Goal: Task Accomplishment & Management: Manage account settings

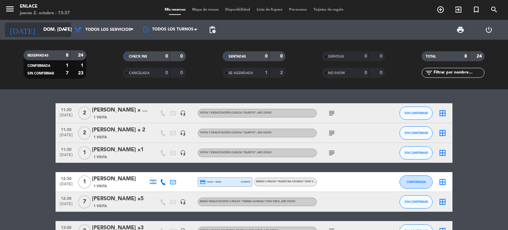
click at [66, 30] on icon "arrow_drop_down" at bounding box center [66, 30] width 8 height 8
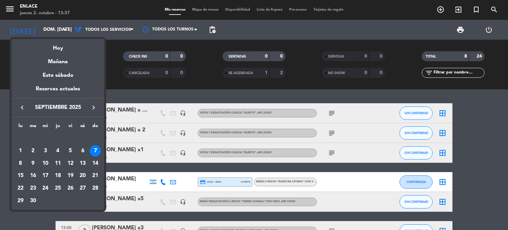
click at [91, 111] on icon "keyboard_arrow_right" at bounding box center [94, 108] width 8 height 8
click at [46, 154] on div "1" at bounding box center [45, 150] width 11 height 11
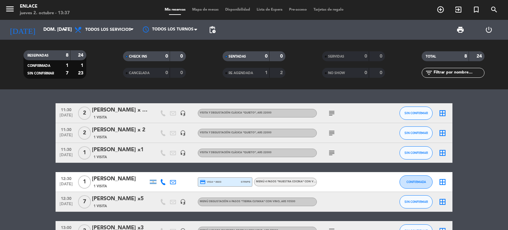
type input "mié. [DATE]"
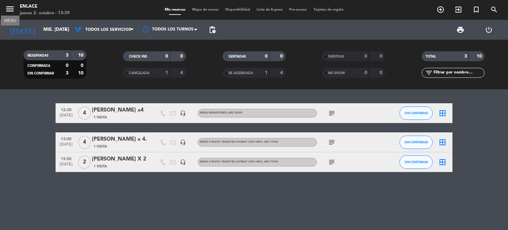
click at [14, 8] on icon "menu" at bounding box center [10, 9] width 10 height 10
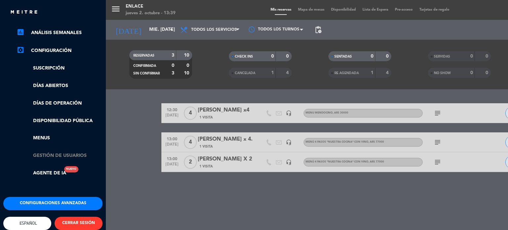
scroll to position [99, 0]
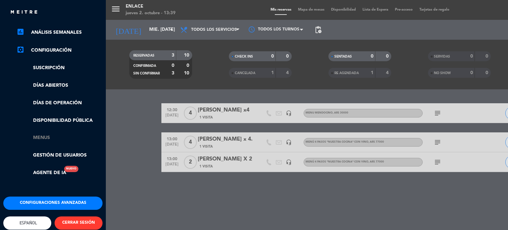
click at [44, 137] on link "Menus" at bounding box center [60, 138] width 86 height 8
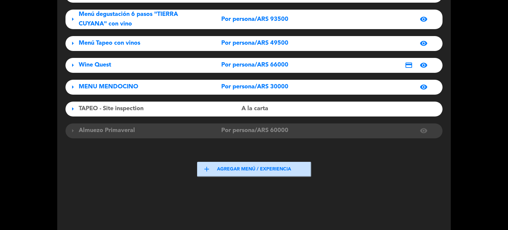
scroll to position [165, 0]
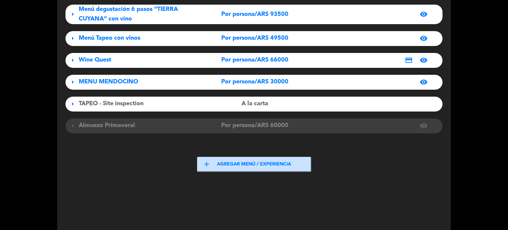
click at [424, 79] on span "visibility" at bounding box center [424, 82] width 8 height 8
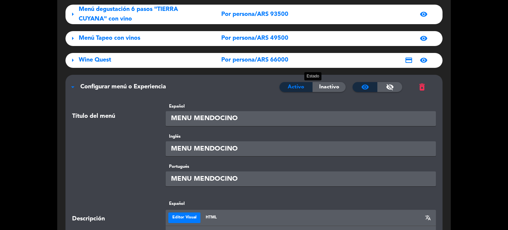
click at [334, 83] on span "Inactivo" at bounding box center [329, 87] width 20 height 9
click at [75, 83] on span "arrow_drop_down" at bounding box center [73, 87] width 8 height 8
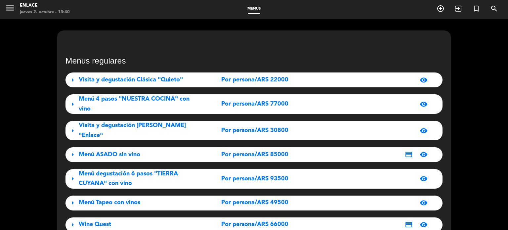
scroll to position [0, 0]
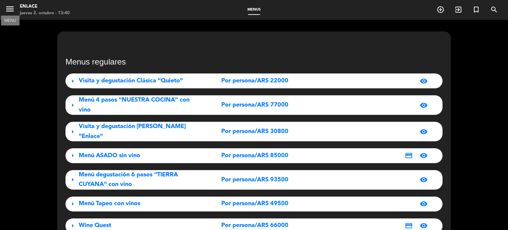
click at [11, 8] on icon "menu" at bounding box center [10, 9] width 10 height 10
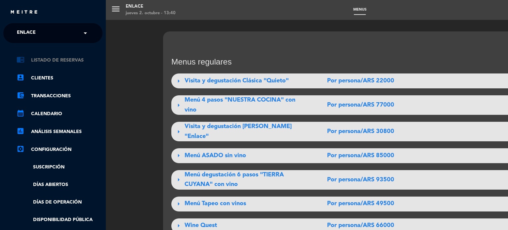
click at [60, 59] on link "chrome_reader_mode Listado de Reservas" at bounding box center [60, 60] width 86 height 8
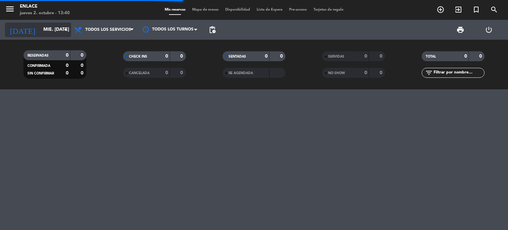
click at [67, 31] on icon "arrow_drop_down" at bounding box center [66, 30] width 8 height 8
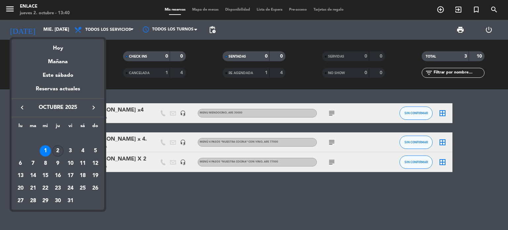
click at [59, 151] on div "2" at bounding box center [57, 150] width 11 height 11
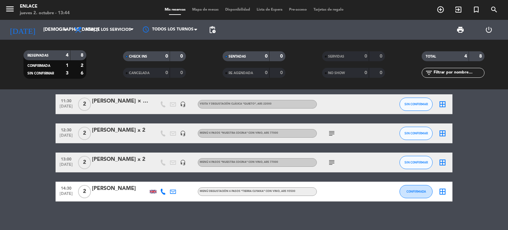
scroll to position [13, 0]
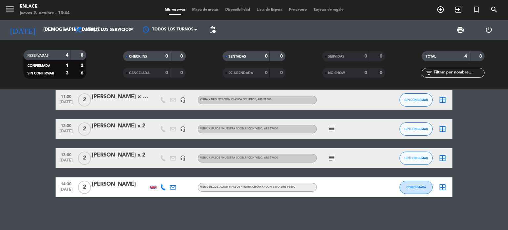
click at [334, 159] on icon "subject" at bounding box center [332, 158] width 8 height 8
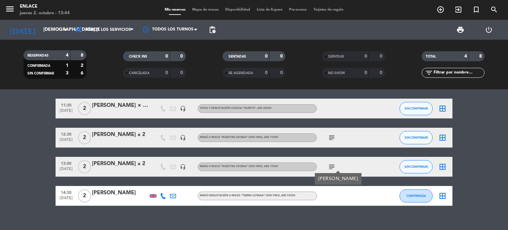
scroll to position [0, 0]
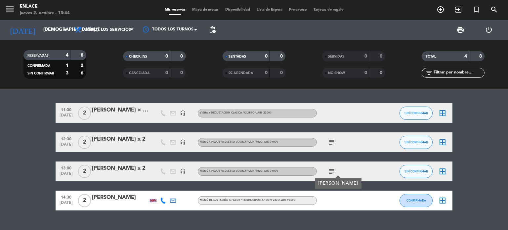
click at [331, 144] on icon "subject" at bounding box center [332, 142] width 8 height 8
click at [354, 158] on div "11:30 [DATE] 2 [PERSON_NAME] × 02 headset_mic Visita y degustación Clásica "Qui…" at bounding box center [254, 156] width 397 height 107
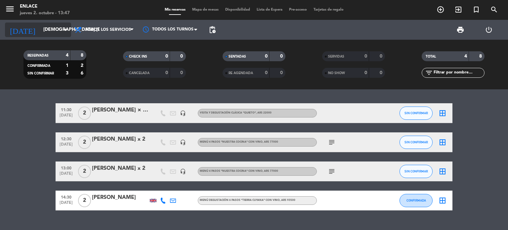
click at [66, 31] on icon "arrow_drop_down" at bounding box center [66, 30] width 8 height 8
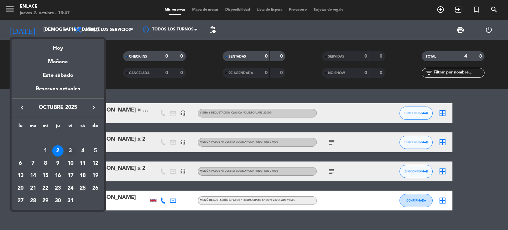
click at [68, 150] on div "3" at bounding box center [70, 150] width 11 height 11
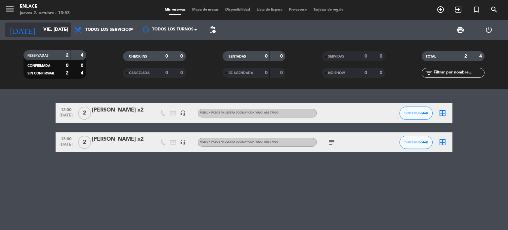
click at [64, 33] on icon "arrow_drop_down" at bounding box center [66, 30] width 8 height 8
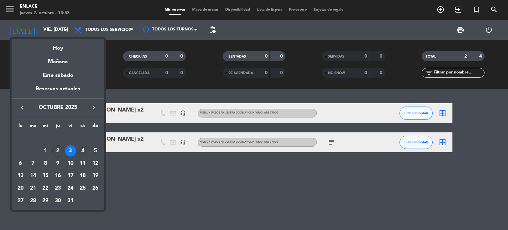
click at [79, 152] on div "4" at bounding box center [82, 150] width 11 height 11
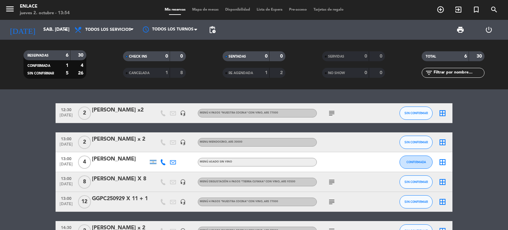
click at [333, 113] on icon "subject" at bounding box center [332, 113] width 8 height 8
click at [162, 159] on icon at bounding box center [163, 162] width 6 height 6
click at [159, 152] on span "Copiar" at bounding box center [158, 151] width 14 height 7
click at [177, 152] on span at bounding box center [179, 151] width 5 height 5
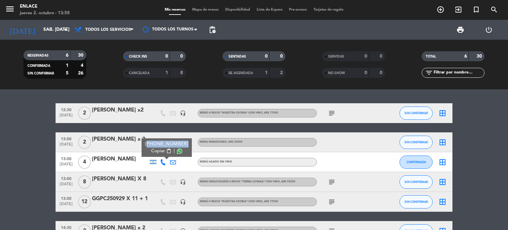
drag, startPoint x: 146, startPoint y: 144, endPoint x: 181, endPoint y: 142, distance: 35.1
click at [181, 142] on div "[PHONE_NUMBER]" at bounding box center [166, 144] width 43 height 7
copy div "[PHONE_NUMBER]"
click at [111, 160] on div "[PERSON_NAME]" at bounding box center [120, 159] width 56 height 9
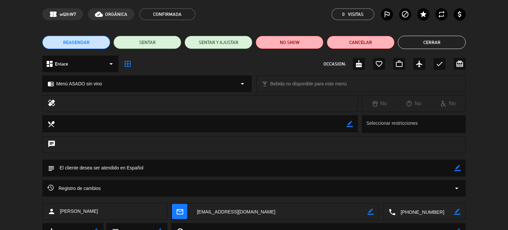
scroll to position [53, 0]
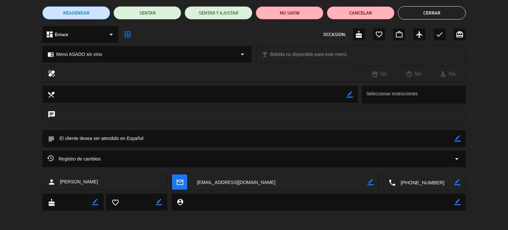
drag, startPoint x: 259, startPoint y: 181, endPoint x: 222, endPoint y: 180, distance: 37.4
click at [222, 180] on textarea at bounding box center [279, 182] width 175 height 17
click at [219, 180] on textarea at bounding box center [279, 182] width 175 height 17
click at [251, 182] on textarea at bounding box center [279, 182] width 175 height 17
drag, startPoint x: 259, startPoint y: 182, endPoint x: 198, endPoint y: 183, distance: 61.5
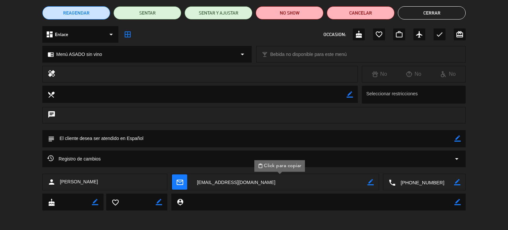
click at [198, 183] on textarea at bounding box center [279, 182] width 175 height 17
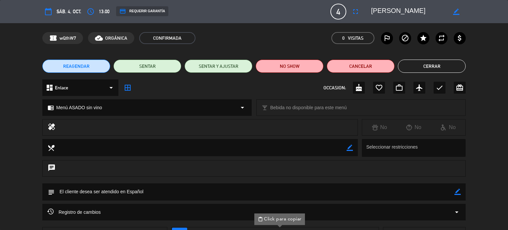
click at [434, 66] on button "Cerrar" at bounding box center [432, 66] width 68 height 13
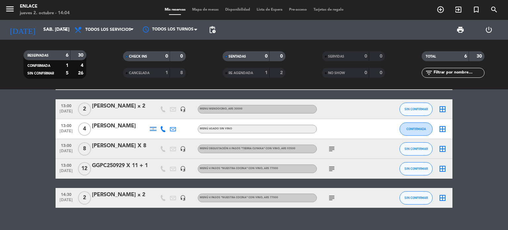
scroll to position [44, 0]
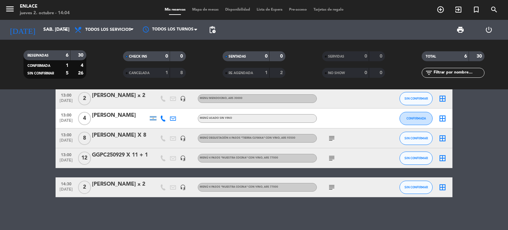
click at [334, 138] on icon "subject" at bounding box center [332, 138] width 8 height 8
click at [332, 157] on icon "subject" at bounding box center [332, 158] width 8 height 8
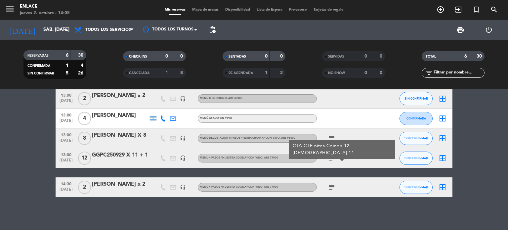
click at [332, 157] on icon "subject" at bounding box center [332, 158] width 8 height 8
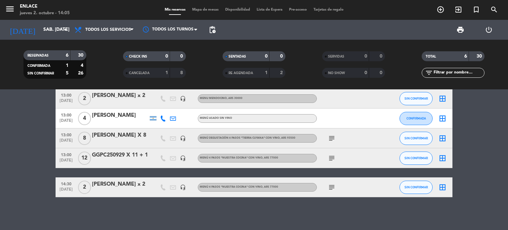
click at [333, 157] on icon "subject" at bounding box center [332, 158] width 8 height 8
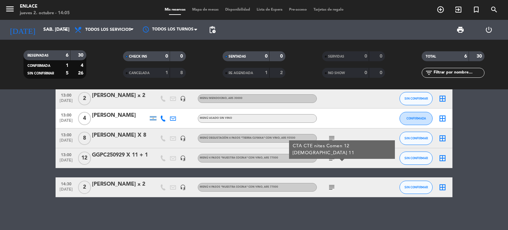
click at [333, 157] on icon "subject" at bounding box center [332, 158] width 8 height 8
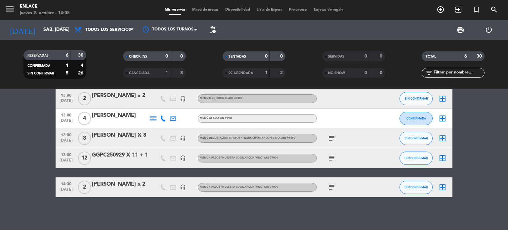
click at [333, 185] on icon "subject" at bounding box center [332, 187] width 8 height 8
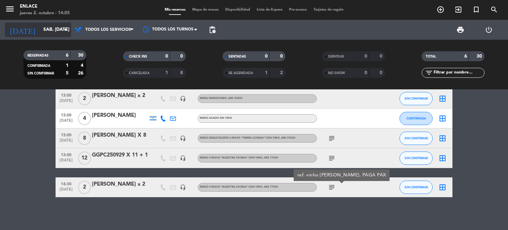
click at [67, 30] on icon "arrow_drop_down" at bounding box center [66, 30] width 8 height 8
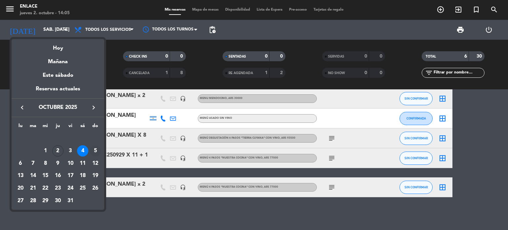
click at [93, 145] on div "5" at bounding box center [95, 150] width 11 height 11
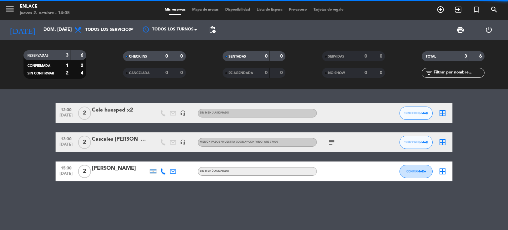
scroll to position [0, 0]
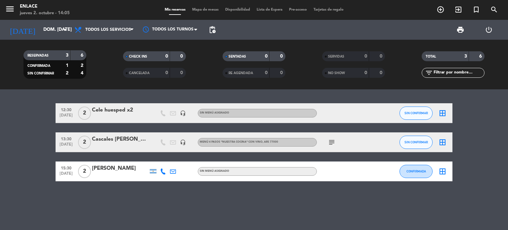
click at [334, 141] on icon "subject" at bounding box center [332, 142] width 8 height 8
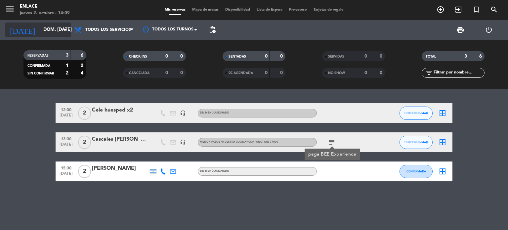
click at [63, 33] on icon "arrow_drop_down" at bounding box center [66, 30] width 8 height 8
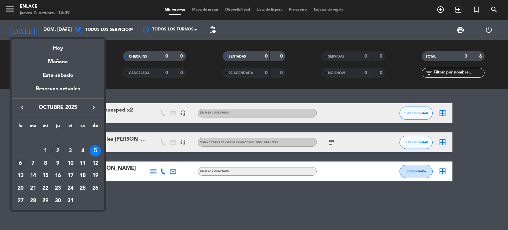
click at [20, 165] on div "6" at bounding box center [20, 163] width 11 height 11
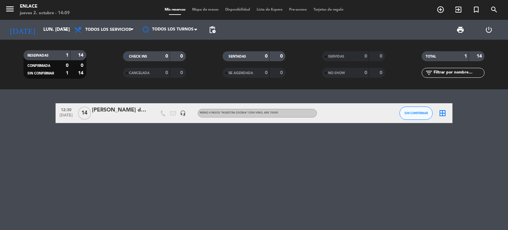
click at [129, 111] on div "[PERSON_NAME] del [PERSON_NAME] x 14" at bounding box center [120, 110] width 56 height 9
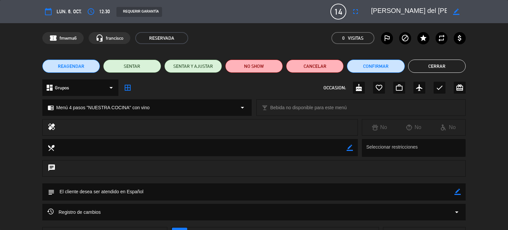
click at [417, 63] on button "Cerrar" at bounding box center [437, 66] width 58 height 13
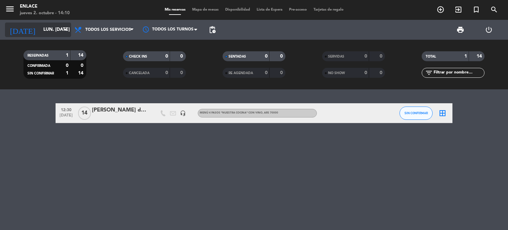
click at [66, 29] on icon "arrow_drop_down" at bounding box center [66, 30] width 8 height 8
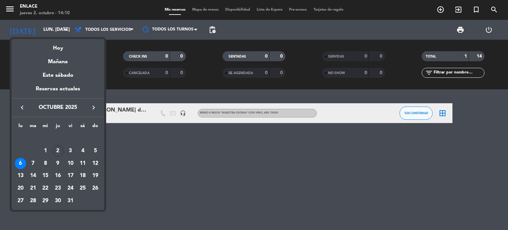
click at [36, 164] on div "7" at bounding box center [32, 163] width 11 height 11
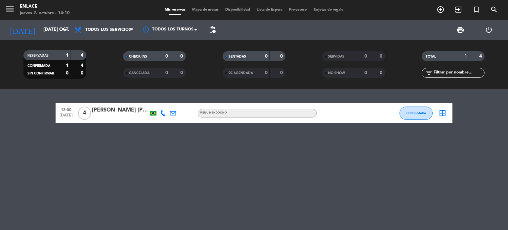
click at [137, 111] on div "[PERSON_NAME] [PERSON_NAME]" at bounding box center [120, 110] width 56 height 9
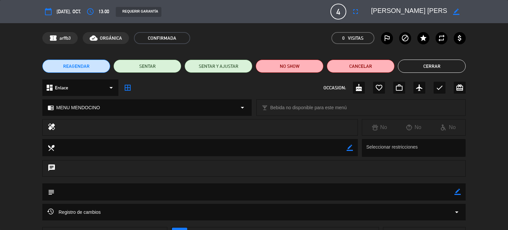
click at [437, 65] on button "Cerrar" at bounding box center [432, 66] width 68 height 13
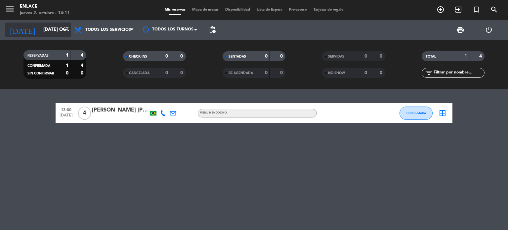
click at [69, 30] on icon "arrow_drop_down" at bounding box center [66, 30] width 8 height 8
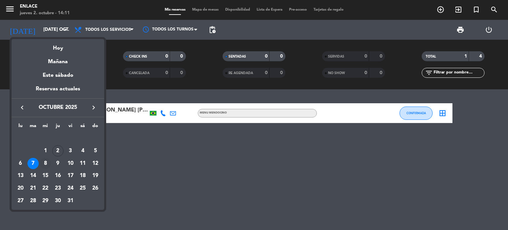
click at [47, 163] on div "8" at bounding box center [45, 163] width 11 height 11
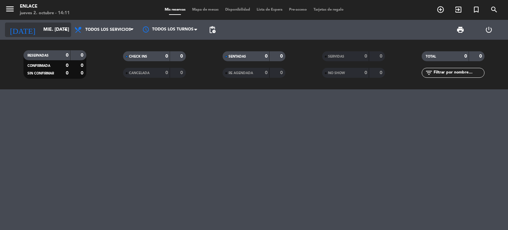
click at [67, 35] on input "mié. [DATE]" at bounding box center [71, 30] width 63 height 12
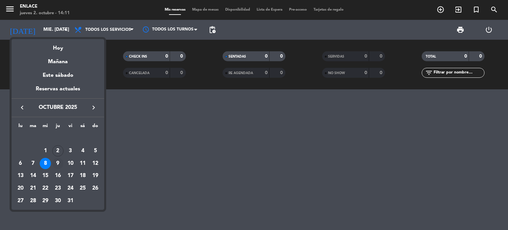
click at [59, 165] on div "9" at bounding box center [57, 163] width 11 height 11
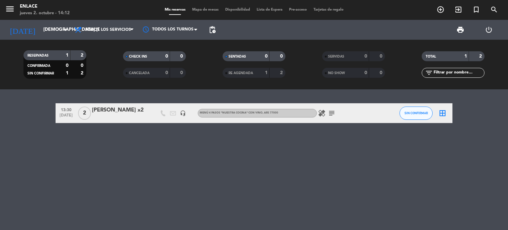
click at [332, 113] on icon "subject" at bounding box center [332, 113] width 8 height 8
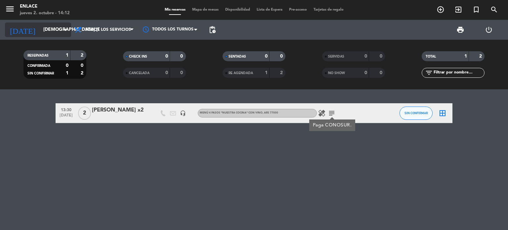
click at [67, 26] on icon "arrow_drop_down" at bounding box center [66, 30] width 8 height 8
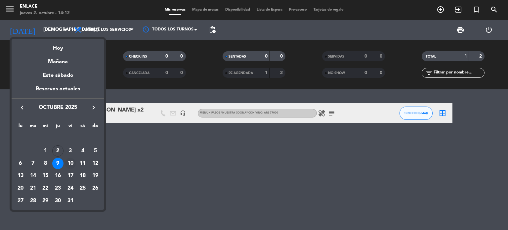
click at [68, 162] on div "10" at bounding box center [70, 163] width 11 height 11
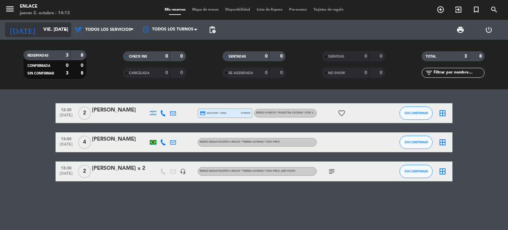
click at [68, 28] on icon "arrow_drop_down" at bounding box center [66, 30] width 8 height 8
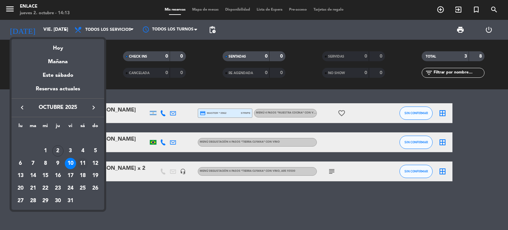
click at [83, 160] on div "11" at bounding box center [82, 163] width 11 height 11
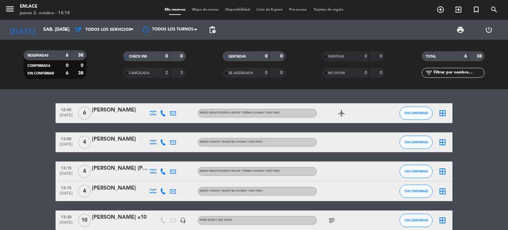
click at [342, 111] on icon "airplanemode_active" at bounding box center [342, 113] width 8 height 8
click at [330, 116] on div "airplanemode_active REGALO DE VIAJE" at bounding box center [347, 113] width 60 height 20
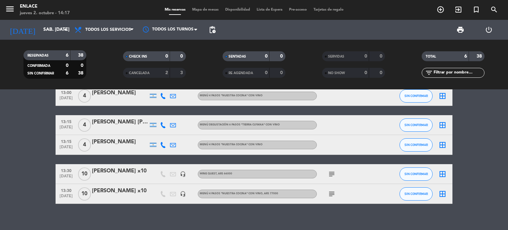
scroll to position [53, 0]
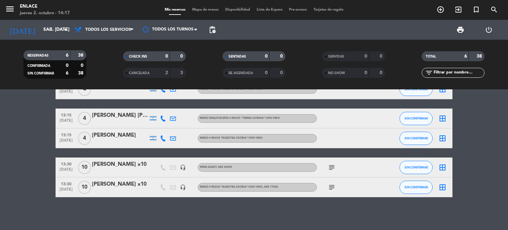
click at [335, 186] on icon "subject" at bounding box center [332, 187] width 8 height 8
click at [333, 166] on icon "subject" at bounding box center [332, 167] width 8 height 8
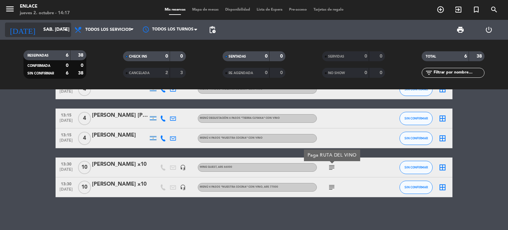
click at [67, 30] on icon "arrow_drop_down" at bounding box center [66, 30] width 8 height 8
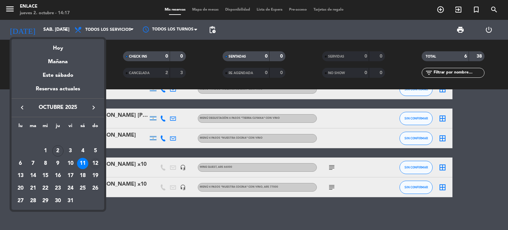
click at [97, 165] on div "12" at bounding box center [95, 163] width 11 height 11
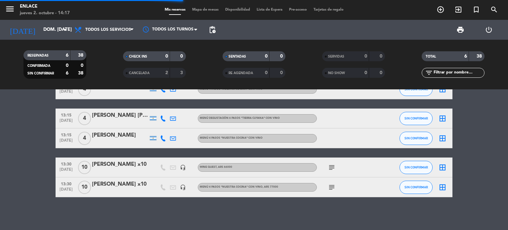
scroll to position [0, 0]
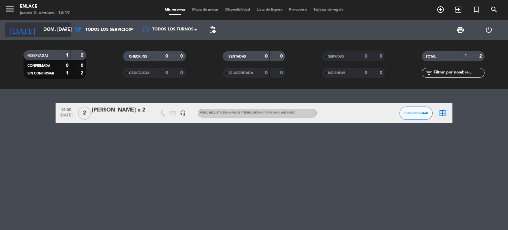
click at [66, 30] on icon "arrow_drop_down" at bounding box center [66, 30] width 8 height 8
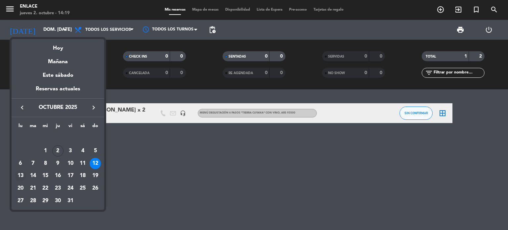
click at [19, 178] on div "13" at bounding box center [20, 175] width 11 height 11
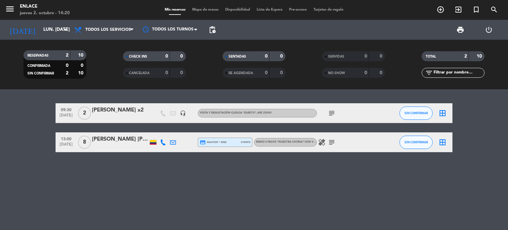
click at [332, 145] on icon "subject" at bounding box center [332, 142] width 8 height 8
click at [229, 180] on div "09:30 [DATE] 2 [PERSON_NAME] x2 headset_mic Visita y degustación Clásica "Quiet…" at bounding box center [254, 159] width 508 height 141
click at [64, 31] on icon "arrow_drop_down" at bounding box center [66, 30] width 8 height 8
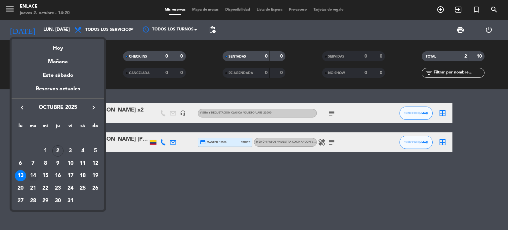
click at [33, 178] on div "14" at bounding box center [32, 175] width 11 height 11
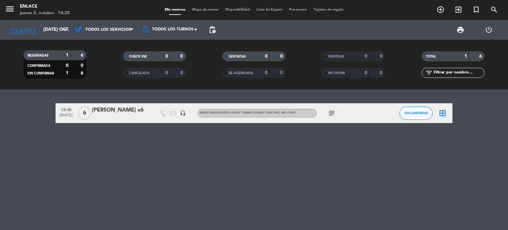
click at [332, 113] on icon "subject" at bounding box center [332, 113] width 8 height 8
click at [66, 29] on icon "arrow_drop_down" at bounding box center [66, 30] width 8 height 8
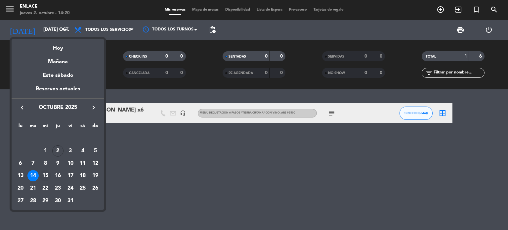
click at [48, 178] on div "15" at bounding box center [45, 175] width 11 height 11
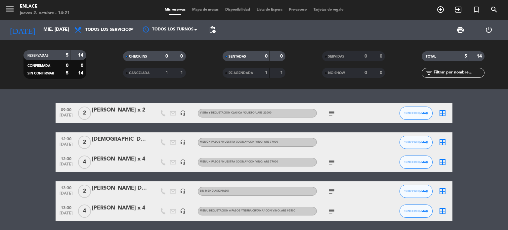
click at [332, 113] on icon "subject" at bounding box center [332, 113] width 8 height 8
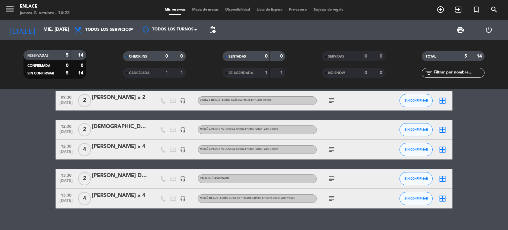
scroll to position [24, 0]
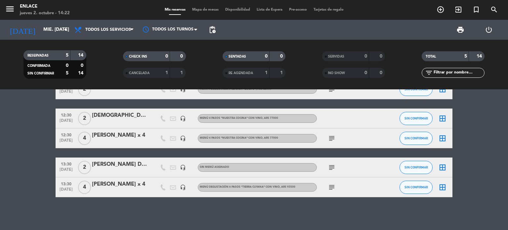
click at [330, 136] on icon "subject" at bounding box center [332, 138] width 8 height 8
click at [321, 136] on div "subject paga adora" at bounding box center [347, 138] width 60 height 20
click at [332, 170] on icon "subject" at bounding box center [332, 167] width 8 height 8
click at [331, 168] on icon "subject" at bounding box center [332, 167] width 8 height 8
click at [330, 188] on icon "subject" at bounding box center [332, 187] width 8 height 8
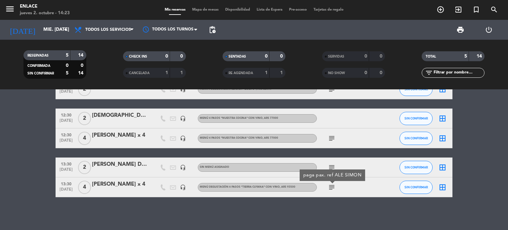
click at [330, 188] on icon "subject" at bounding box center [332, 187] width 8 height 8
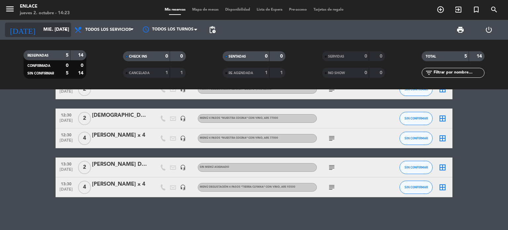
click at [69, 27] on icon "arrow_drop_down" at bounding box center [66, 30] width 8 height 8
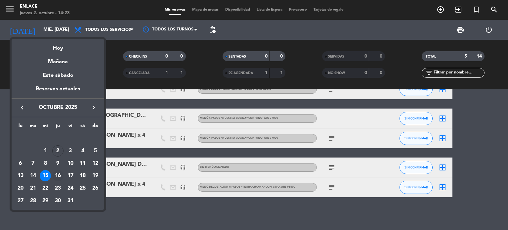
click at [60, 173] on div "16" at bounding box center [57, 175] width 11 height 11
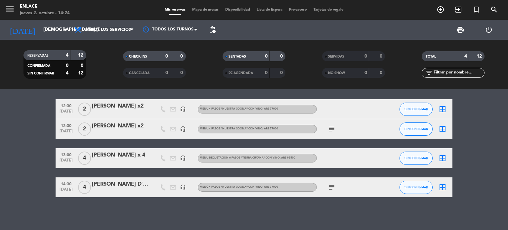
scroll to position [0, 0]
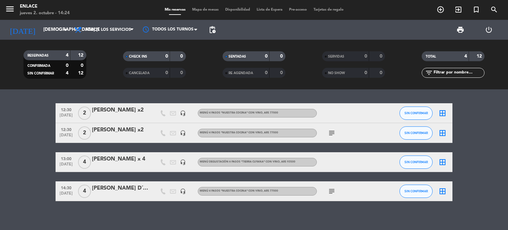
click at [334, 133] on icon "subject" at bounding box center [332, 133] width 8 height 8
click at [105, 110] on div "[PERSON_NAME] x2" at bounding box center [120, 110] width 56 height 9
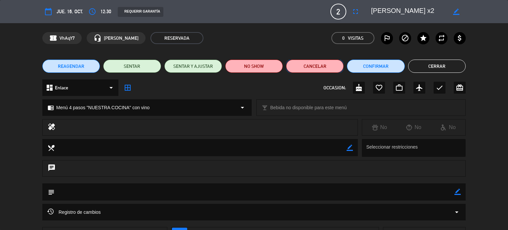
click at [309, 67] on button "Cancelar" at bounding box center [315, 66] width 58 height 13
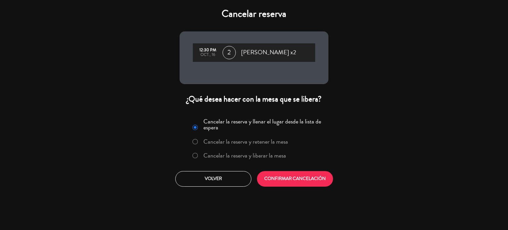
click at [241, 157] on label "Cancelar la reserva y liberar la mesa" at bounding box center [244, 156] width 83 height 6
click at [280, 176] on button "CONFIRMAR CANCELACIÓN" at bounding box center [295, 179] width 76 height 16
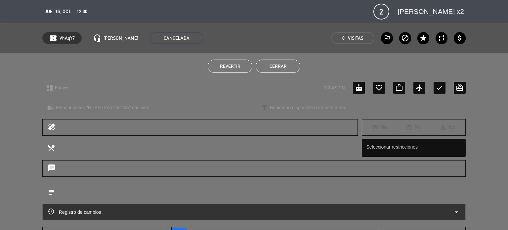
click at [282, 69] on button "Cerrar" at bounding box center [278, 66] width 45 height 13
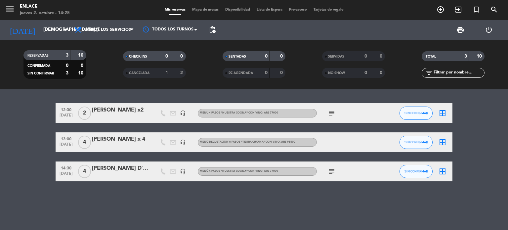
click at [328, 169] on icon "subject" at bounding box center [332, 171] width 8 height 8
click at [66, 28] on icon "arrow_drop_down" at bounding box center [66, 30] width 8 height 8
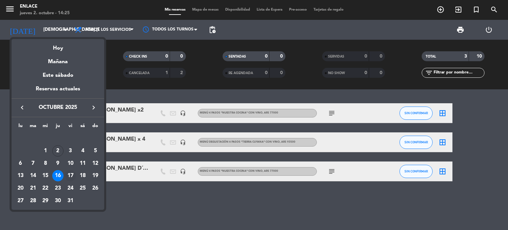
click at [71, 177] on div "17" at bounding box center [70, 175] width 11 height 11
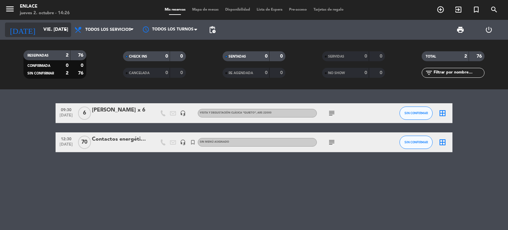
click at [68, 30] on icon "arrow_drop_down" at bounding box center [66, 30] width 8 height 8
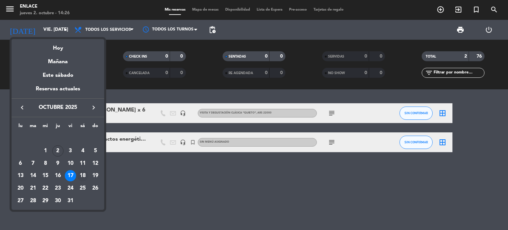
click at [79, 173] on div "18" at bounding box center [82, 175] width 11 height 11
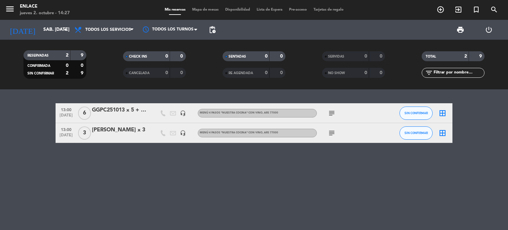
click at [335, 115] on icon "subject" at bounding box center [332, 113] width 8 height 8
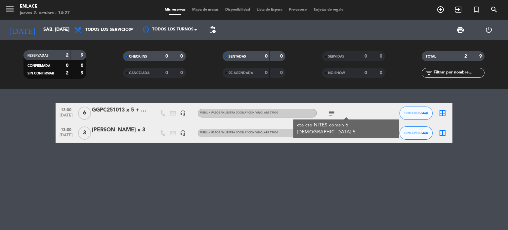
click at [332, 136] on icon "subject" at bounding box center [332, 133] width 8 height 8
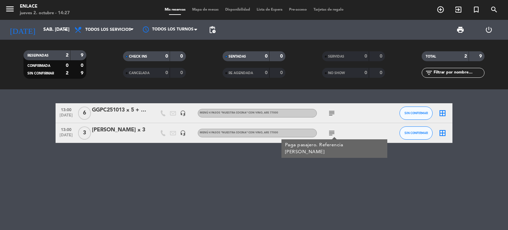
click at [332, 163] on div "13:00 [DATE] 6 GGPC251013 x 5 + 1 TC headset_mic Menú 4 pasos "NUESTRA COCINA" …" at bounding box center [254, 159] width 508 height 141
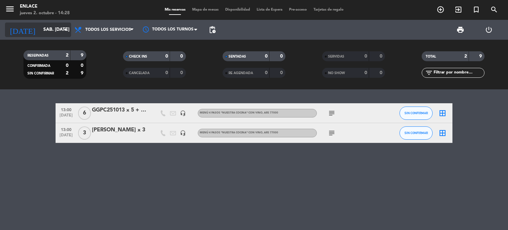
click at [64, 29] on icon "arrow_drop_down" at bounding box center [66, 30] width 8 height 8
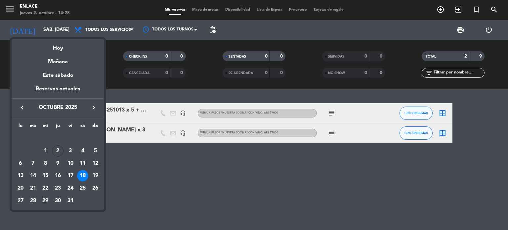
click at [97, 174] on div "19" at bounding box center [95, 175] width 11 height 11
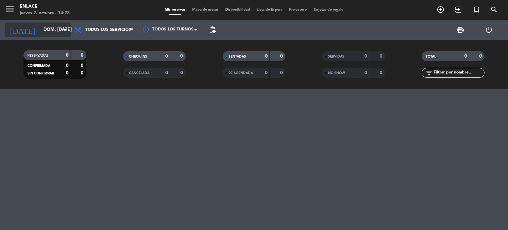
click at [66, 32] on icon "arrow_drop_down" at bounding box center [66, 30] width 8 height 8
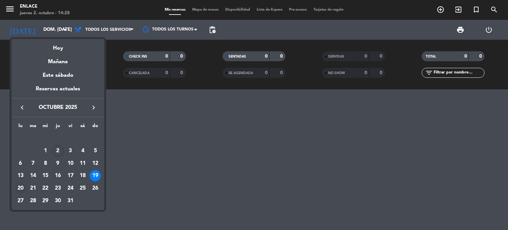
click at [21, 189] on div "20" at bounding box center [20, 188] width 11 height 11
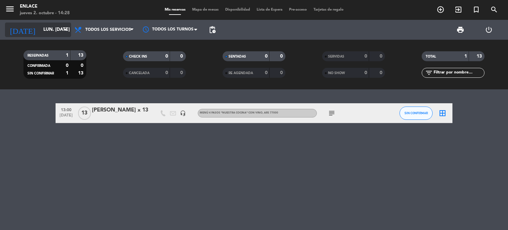
click at [67, 29] on icon "arrow_drop_down" at bounding box center [66, 30] width 8 height 8
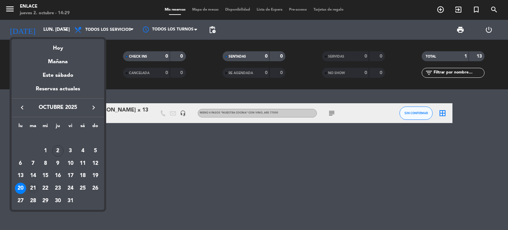
click at [34, 186] on div "21" at bounding box center [32, 188] width 11 height 11
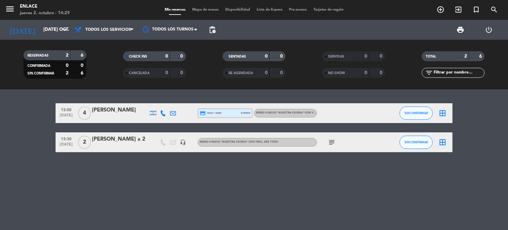
click at [335, 144] on icon "subject" at bounding box center [332, 142] width 8 height 8
click at [68, 26] on icon "arrow_drop_down" at bounding box center [66, 30] width 8 height 8
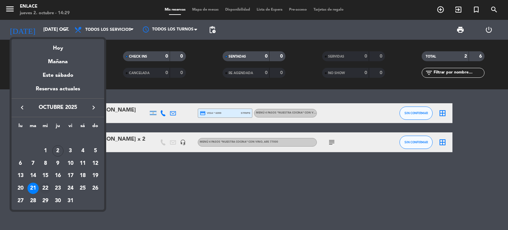
click at [47, 185] on div "22" at bounding box center [45, 188] width 11 height 11
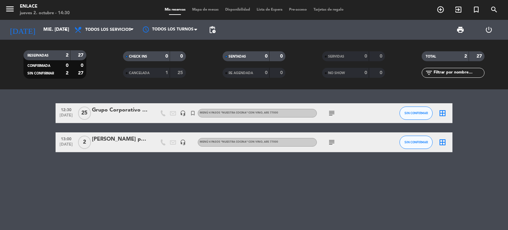
click at [333, 112] on icon "subject" at bounding box center [332, 113] width 8 height 8
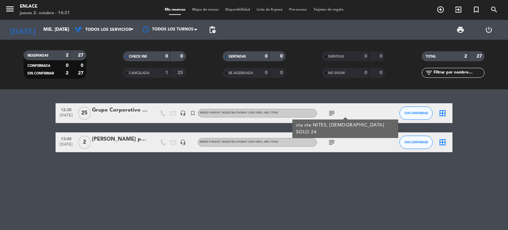
click at [330, 137] on div "subject" at bounding box center [347, 142] width 60 height 20
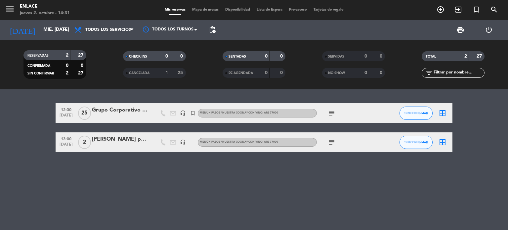
click at [330, 139] on icon "subject" at bounding box center [332, 142] width 8 height 8
click at [330, 178] on div "12:30 [DATE] Grupo Corporativo CEVA headset_mic turned_in_not Menú 4 pasos "NUE…" at bounding box center [254, 159] width 508 height 141
click at [69, 29] on icon "arrow_drop_down" at bounding box center [66, 30] width 8 height 8
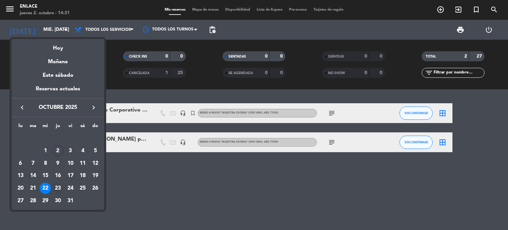
click at [56, 188] on div "23" at bounding box center [57, 188] width 11 height 11
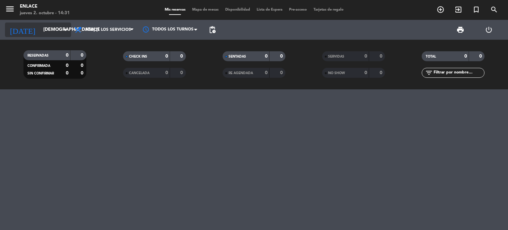
click at [64, 33] on icon "arrow_drop_down" at bounding box center [66, 30] width 8 height 8
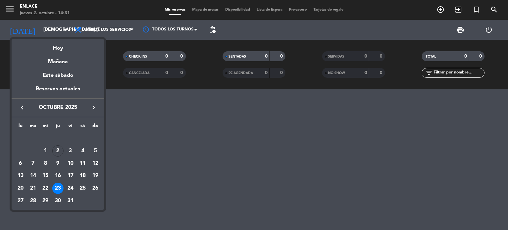
click at [70, 189] on div "24" at bounding box center [70, 188] width 11 height 11
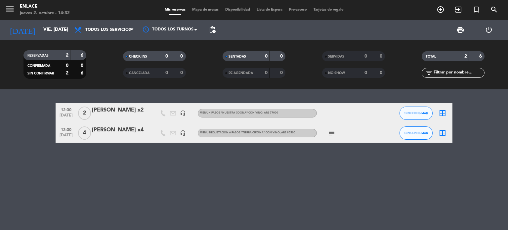
click at [330, 136] on icon "subject" at bounding box center [332, 133] width 8 height 8
click at [298, 161] on div "12:30 [DATE] 2 [PERSON_NAME] x2 headset_mic Menú 4 pasos "NUESTRA COCINA" con v…" at bounding box center [254, 159] width 508 height 141
click at [67, 31] on icon "arrow_drop_down" at bounding box center [66, 30] width 8 height 8
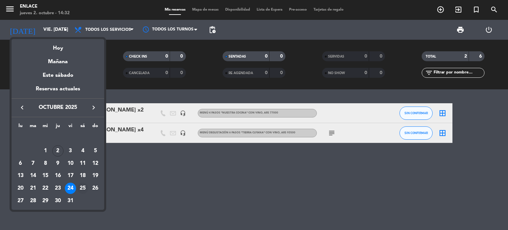
click at [81, 189] on div "25" at bounding box center [82, 188] width 11 height 11
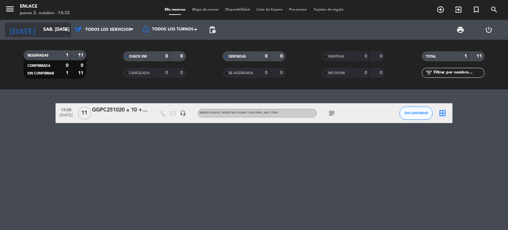
click at [63, 31] on icon "arrow_drop_down" at bounding box center [66, 30] width 8 height 8
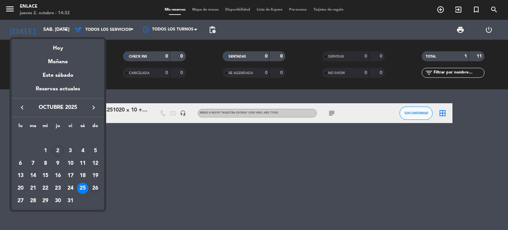
click at [94, 190] on div "26" at bounding box center [95, 188] width 11 height 11
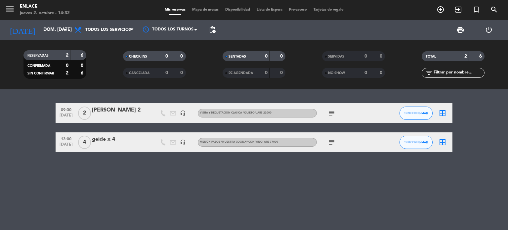
click at [336, 110] on span "subject" at bounding box center [332, 113] width 10 height 8
click at [334, 112] on icon "subject" at bounding box center [332, 113] width 8 height 8
click at [332, 140] on icon "subject" at bounding box center [332, 142] width 8 height 8
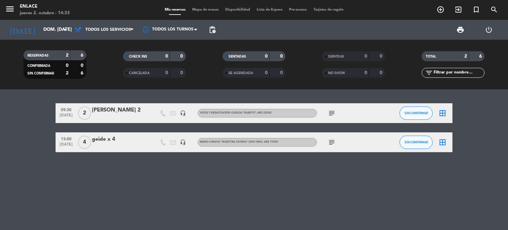
click at [328, 145] on icon "subject" at bounding box center [332, 142] width 8 height 8
click at [330, 143] on icon "subject" at bounding box center [332, 142] width 8 height 8
click at [64, 30] on icon "arrow_drop_down" at bounding box center [66, 30] width 8 height 8
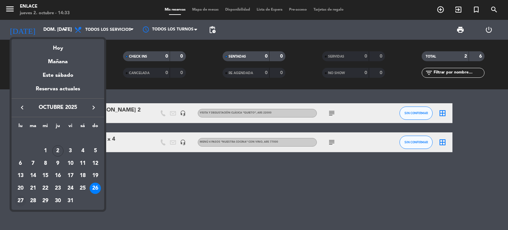
click at [23, 198] on div "27" at bounding box center [20, 200] width 11 height 11
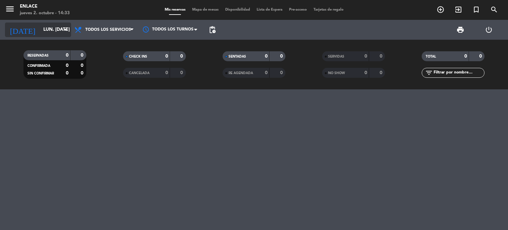
click at [66, 26] on icon "arrow_drop_down" at bounding box center [66, 30] width 8 height 8
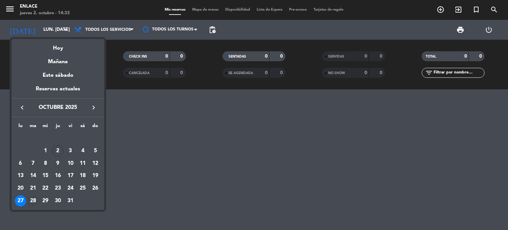
click at [34, 202] on div "28" at bounding box center [32, 200] width 11 height 11
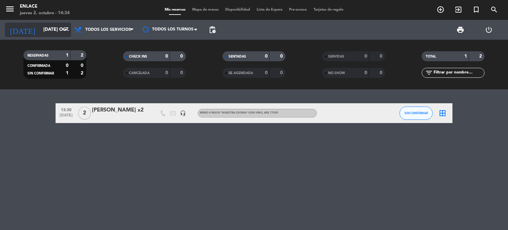
click at [67, 25] on input "[DATE] oct." at bounding box center [71, 30] width 63 height 12
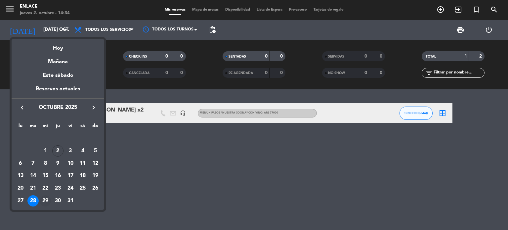
click at [43, 202] on div "29" at bounding box center [45, 200] width 11 height 11
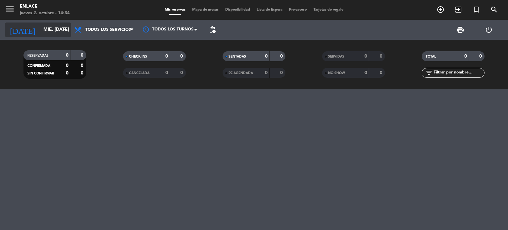
click at [64, 33] on div "[DATE] mié. [DATE] arrow_drop_down" at bounding box center [38, 29] width 66 height 15
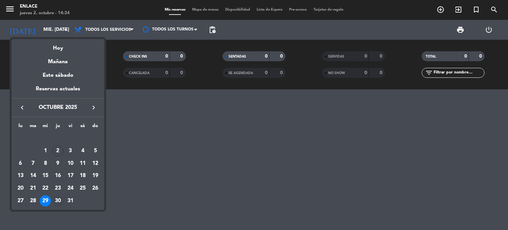
click at [58, 201] on div "30" at bounding box center [57, 200] width 11 height 11
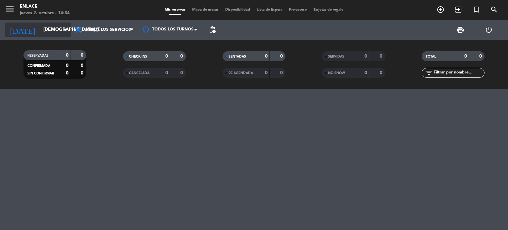
click at [66, 31] on icon "arrow_drop_down" at bounding box center [66, 30] width 8 height 8
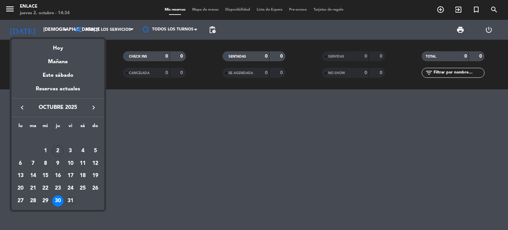
click at [67, 202] on div "31" at bounding box center [70, 200] width 11 height 11
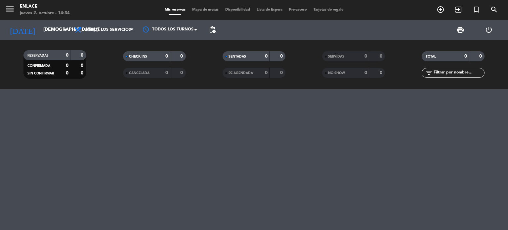
type input "vie. [DATE]"
